Goal: Information Seeking & Learning: Learn about a topic

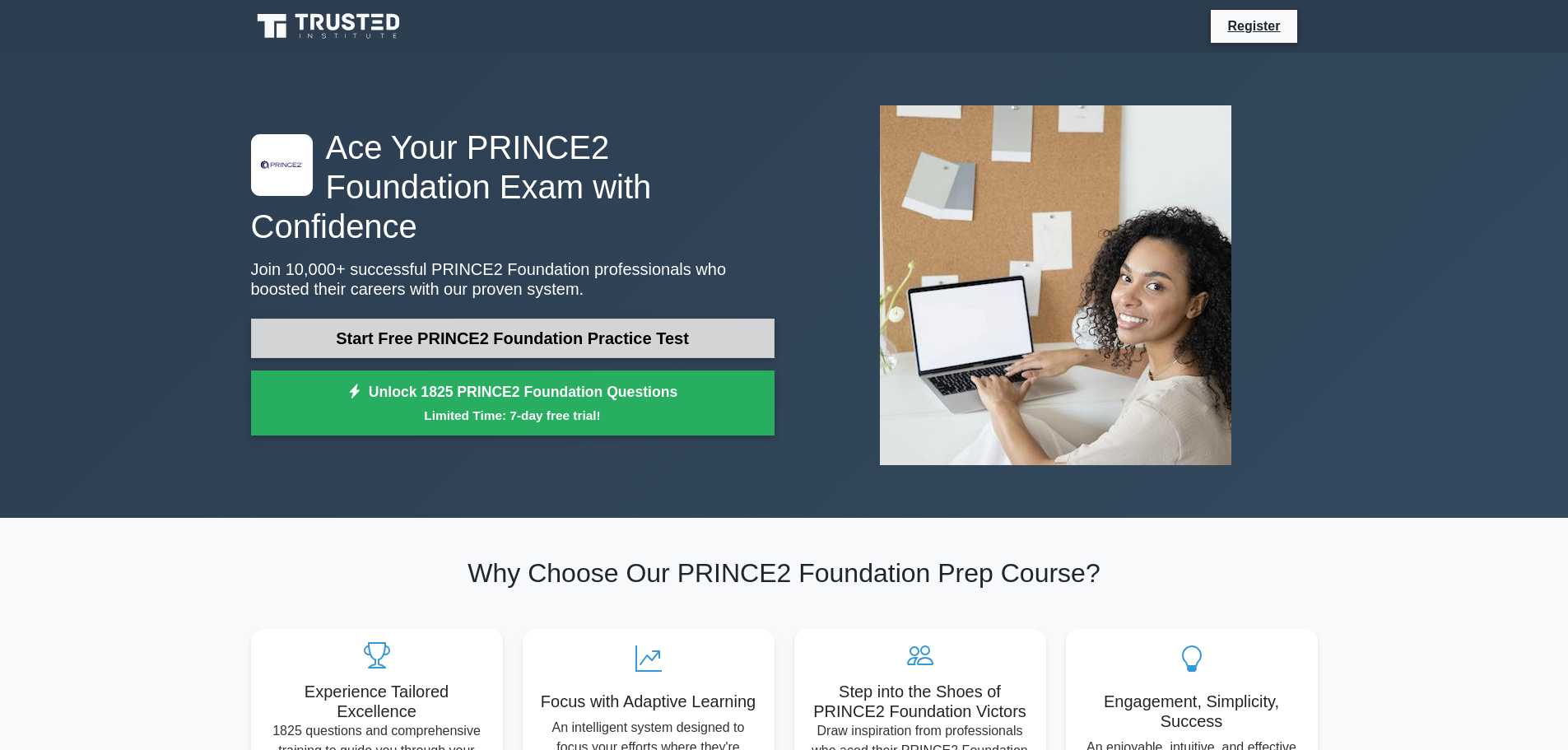
click at [371, 326] on link "Start Free PRINCE2 Foundation Practice Test" at bounding box center [512, 338] width 523 height 40
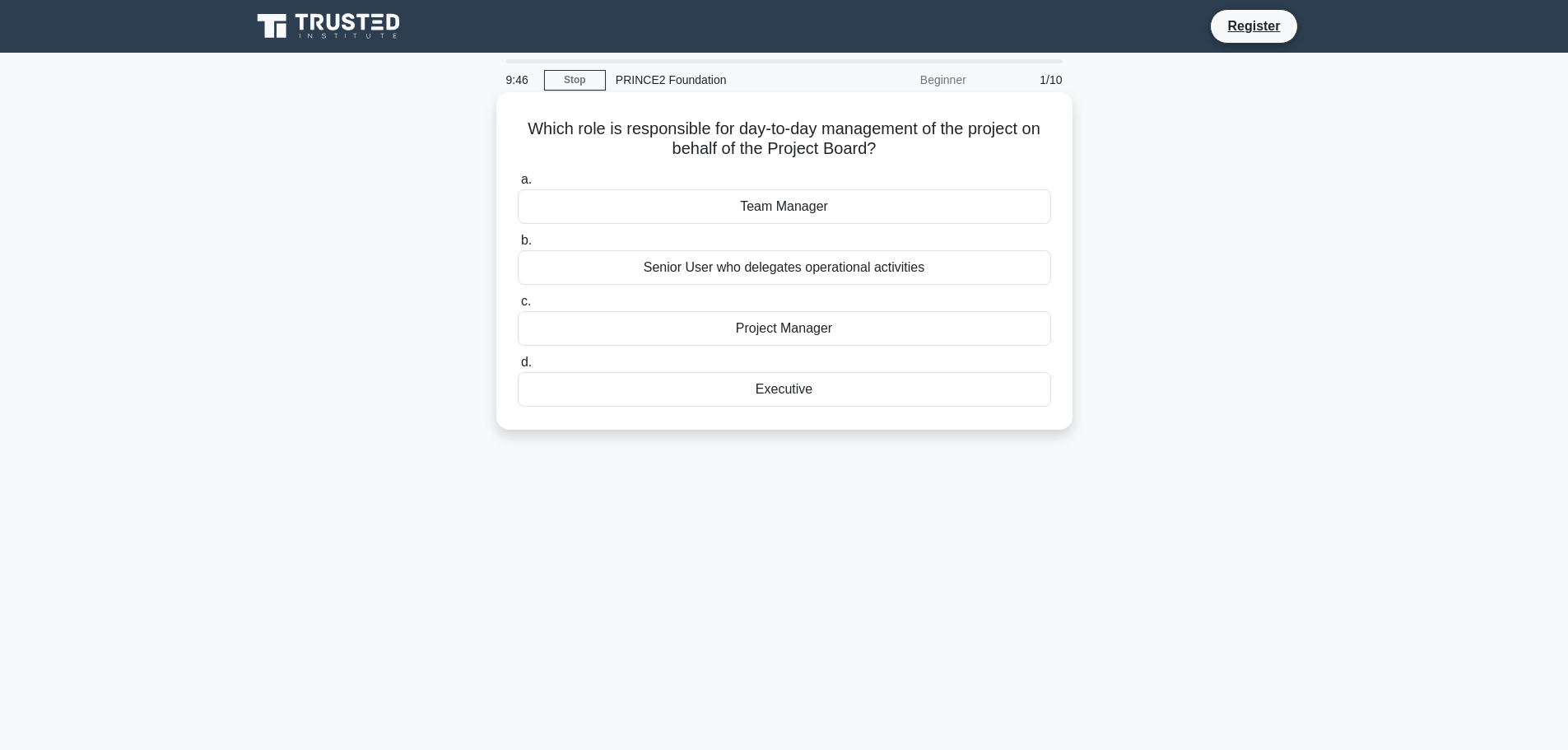
click at [579, 332] on div "Project Manager" at bounding box center [784, 328] width 534 height 34
click at [518, 307] on input "c. Project Manager" at bounding box center [518, 302] width 0 height 11
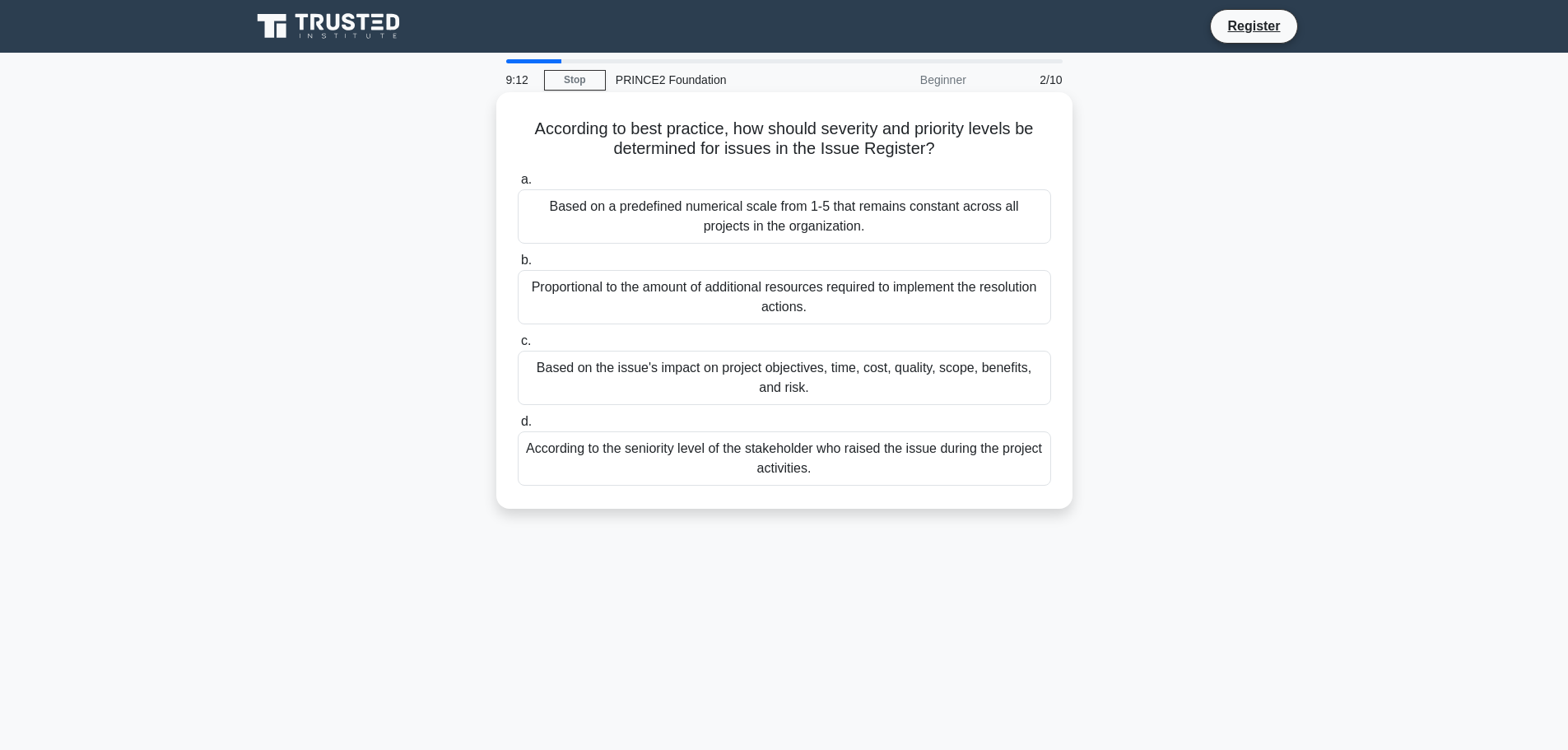
click at [631, 377] on div "Based on the issue's impact on project objectives, time, cost, quality, scope, …" at bounding box center [784, 377] width 534 height 54
click at [518, 347] on input "c. Based on the issue's impact on project objectives, time, cost, quality, scop…" at bounding box center [518, 341] width 0 height 11
